Goal: Information Seeking & Learning: Learn about a topic

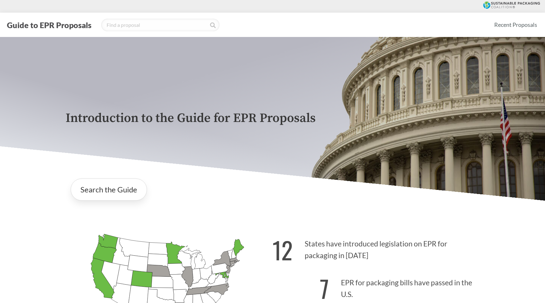
scroll to position [145, 0]
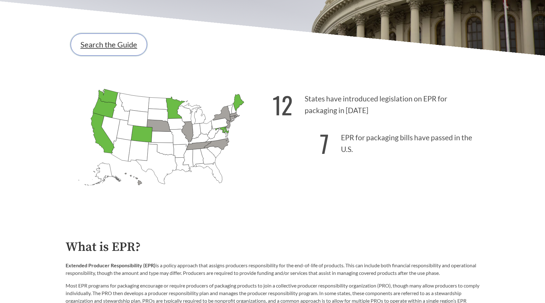
click at [118, 51] on link "Search the Guide" at bounding box center [109, 44] width 76 height 22
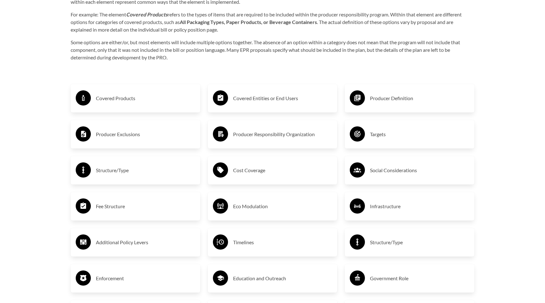
scroll to position [1045, 0]
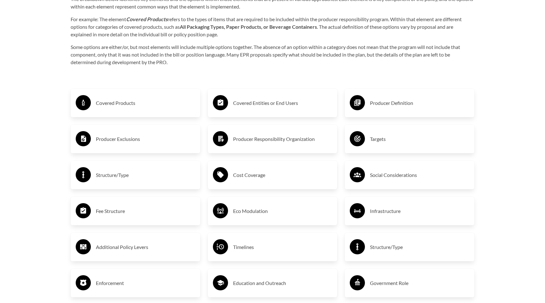
click at [119, 101] on h3 "Covered Products" at bounding box center [145, 103] width 99 height 10
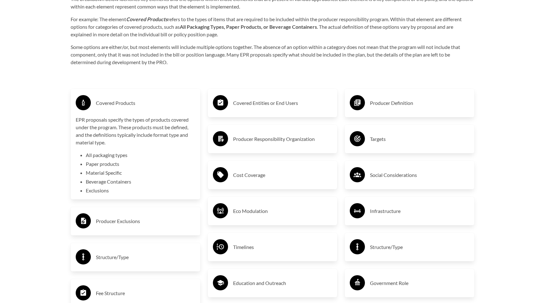
click at [270, 103] on h3 "Covered Entities or End Users" at bounding box center [282, 103] width 99 height 10
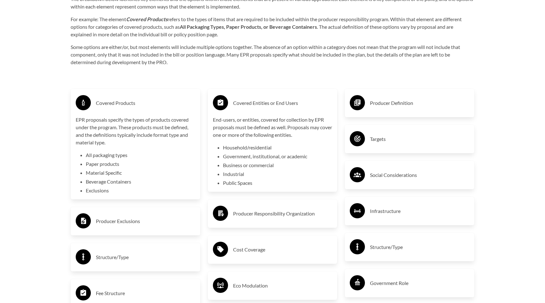
click at [361, 95] on icon at bounding box center [357, 102] width 15 height 15
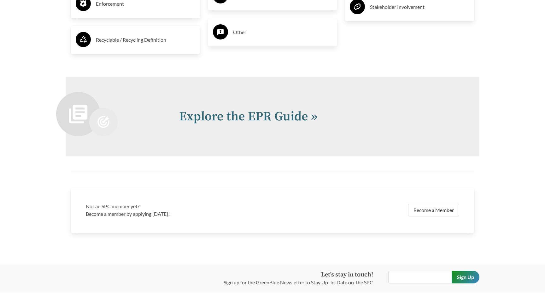
scroll to position [1445, 0]
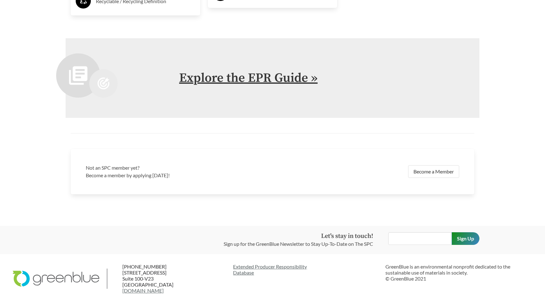
click at [284, 81] on link "Explore the EPR Guide »" at bounding box center [248, 78] width 139 height 16
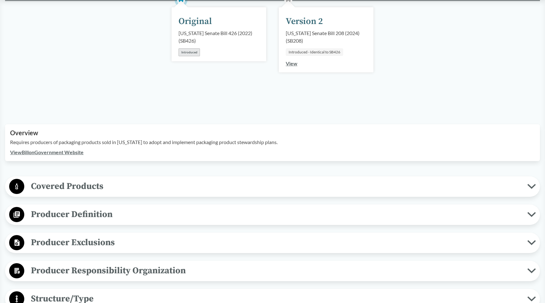
scroll to position [154, 0]
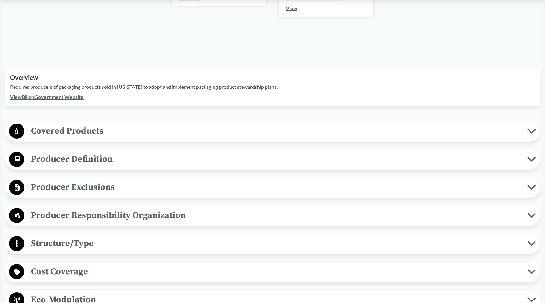
click at [92, 133] on span "Covered Products" at bounding box center [275, 131] width 503 height 14
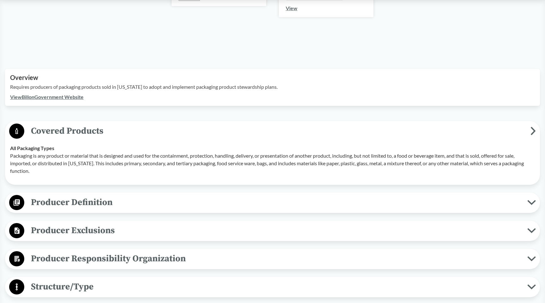
click at [96, 204] on span "Producer Definition" at bounding box center [275, 202] width 503 height 14
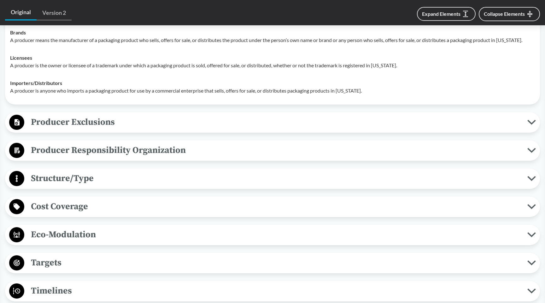
scroll to position [312, 0]
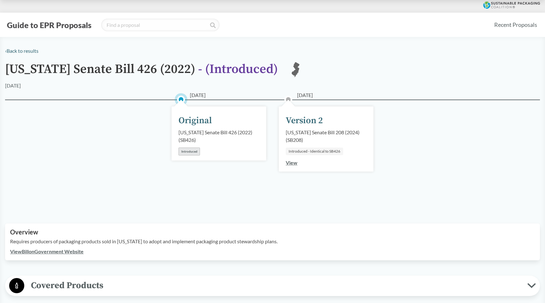
click at [295, 165] on link "View" at bounding box center [292, 162] width 12 height 6
